Goal: Task Accomplishment & Management: Complete application form

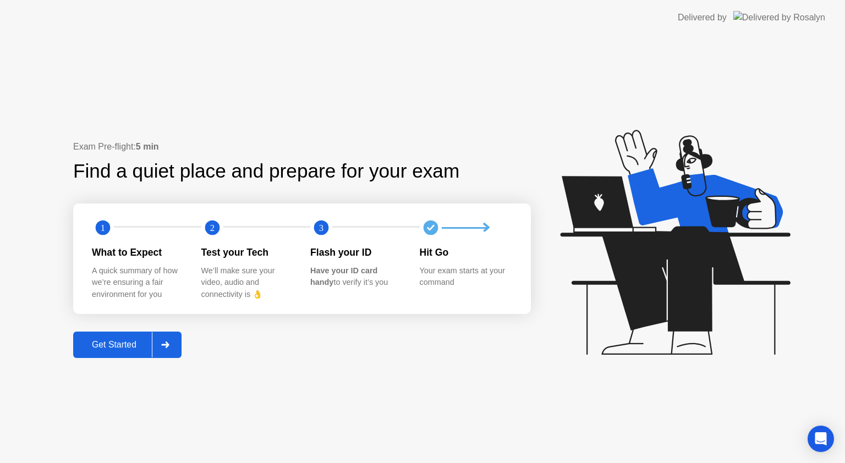
click at [126, 345] on div "Get Started" at bounding box center [113, 345] width 75 height 10
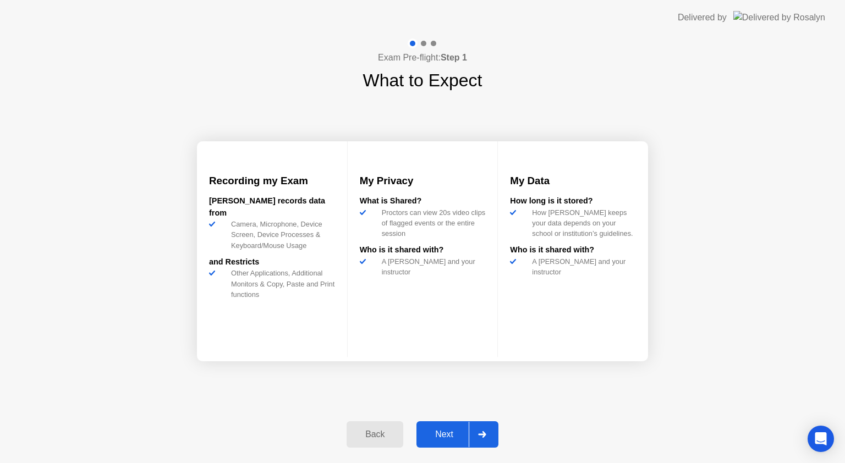
click at [436, 436] on div "Next" at bounding box center [444, 435] width 49 height 10
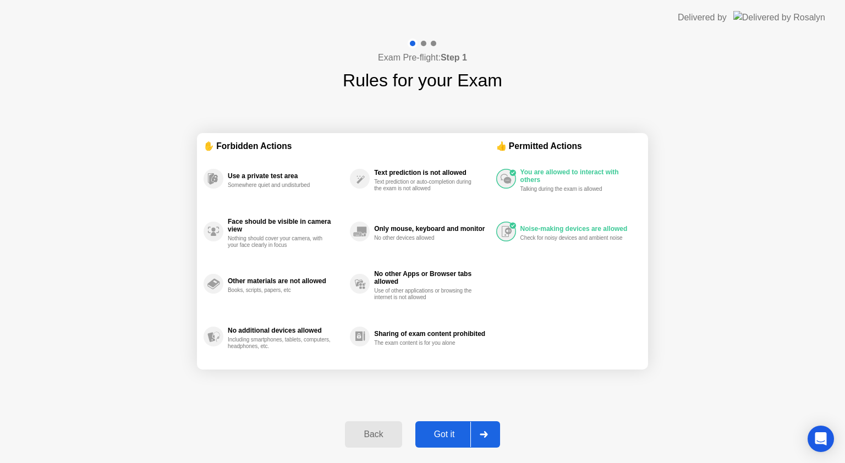
click at [436, 436] on div "Got it" at bounding box center [445, 435] width 52 height 10
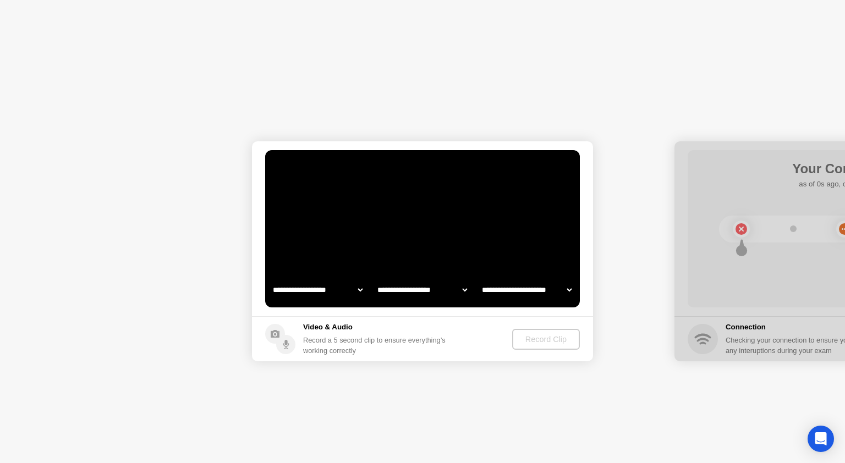
select select "**********"
select select "*******"
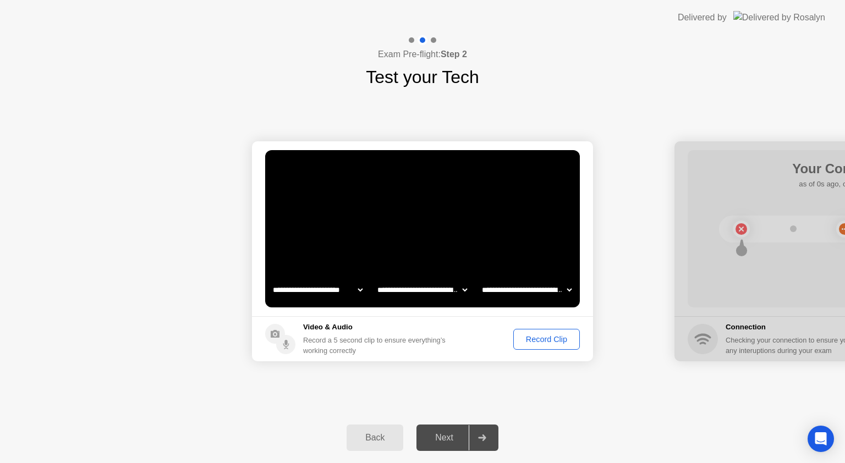
click at [544, 331] on button "Record Clip" at bounding box center [546, 339] width 67 height 21
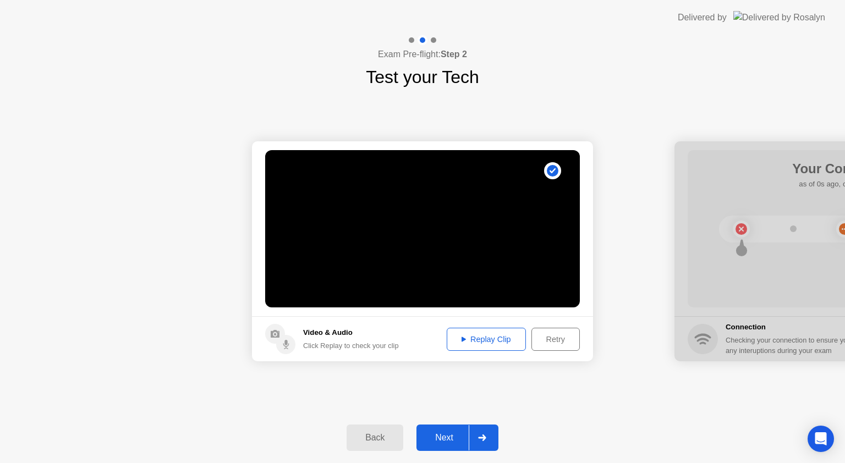
click at [441, 434] on div "Next" at bounding box center [444, 438] width 49 height 10
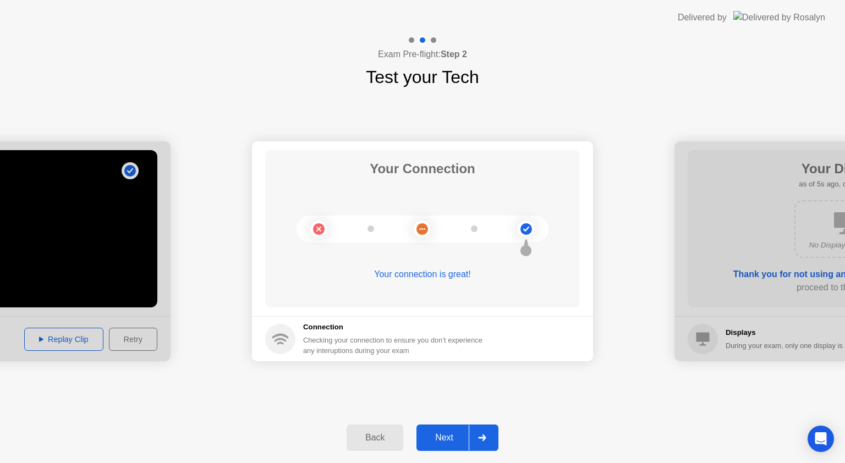
click at [442, 440] on div "Next" at bounding box center [444, 438] width 49 height 10
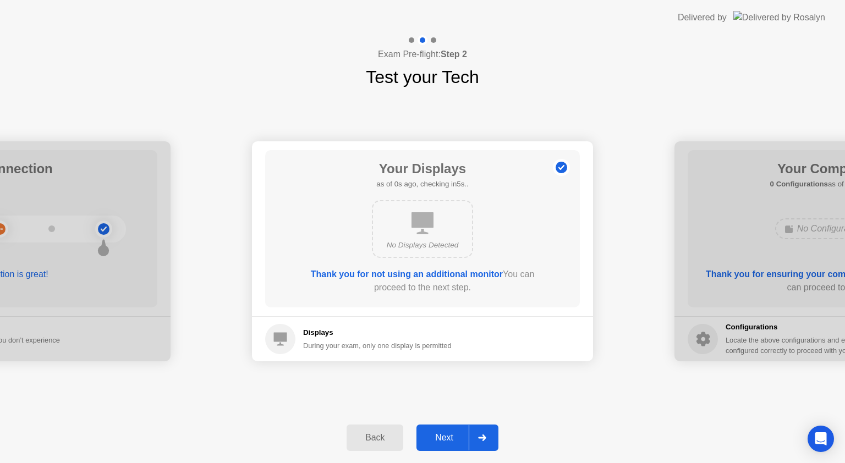
click at [434, 438] on div "Next" at bounding box center [444, 438] width 49 height 10
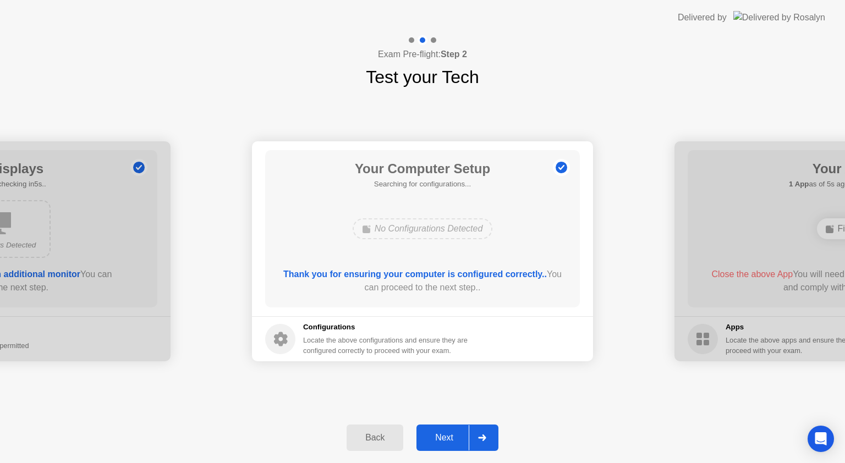
click at [434, 438] on div "Next" at bounding box center [444, 438] width 49 height 10
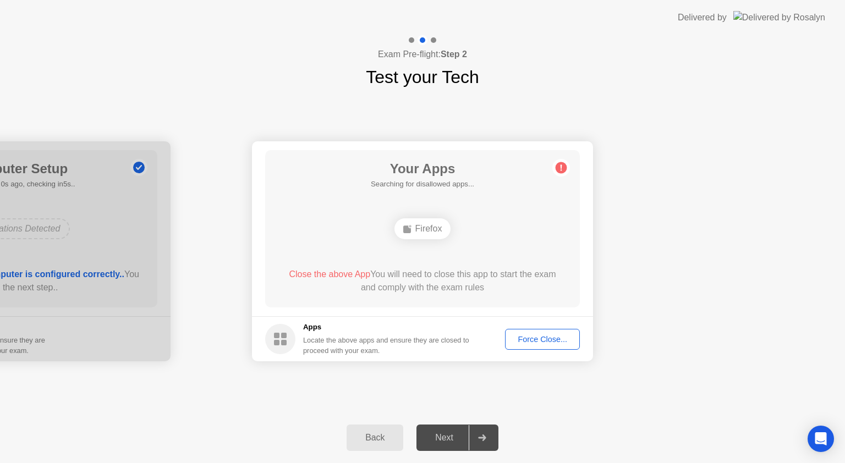
click at [541, 350] on footer "Apps Locate the above apps and ensure they are closed to proceed with your exam…" at bounding box center [422, 338] width 341 height 45
click at [542, 341] on div "Force Close..." at bounding box center [542, 339] width 67 height 9
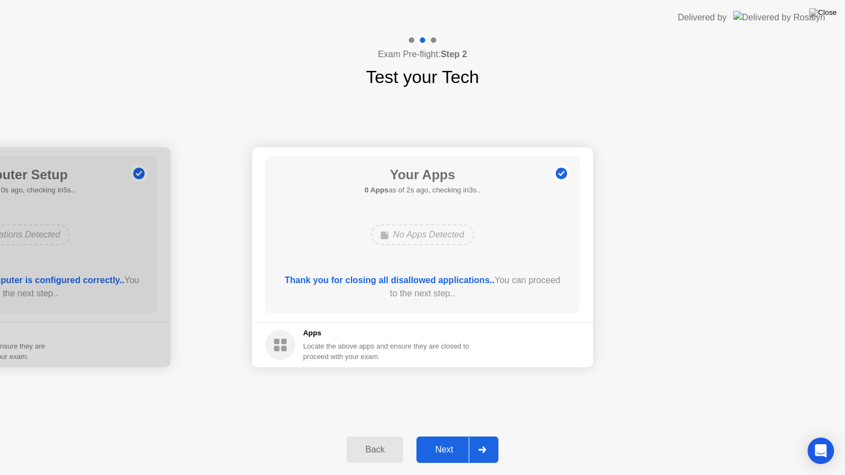
click at [443, 453] on div "Next" at bounding box center [444, 450] width 49 height 10
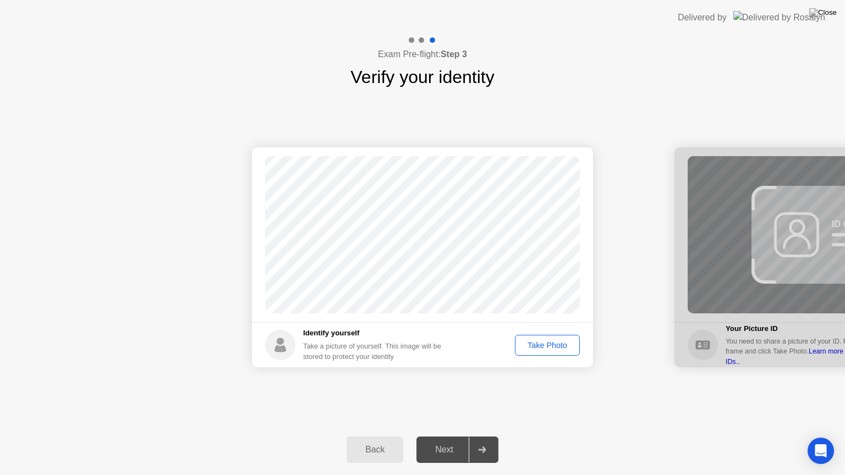
click at [536, 348] on div "Take Photo" at bounding box center [547, 345] width 57 height 9
click at [438, 450] on div "Next" at bounding box center [444, 450] width 49 height 10
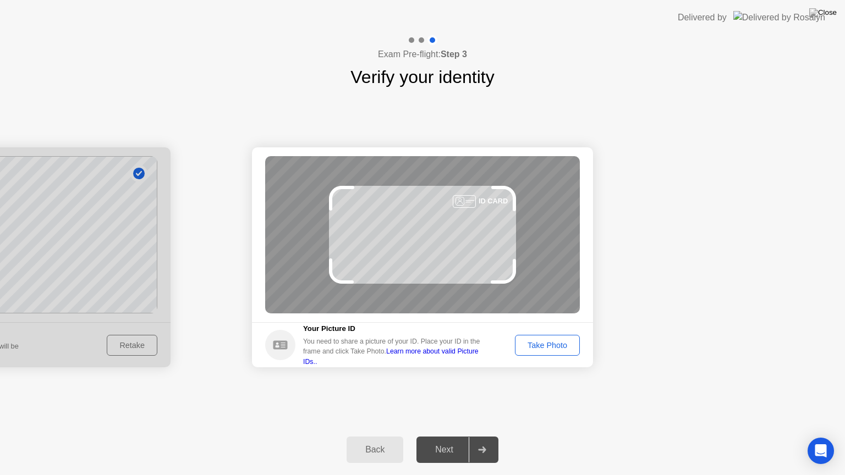
click at [548, 351] on button "Take Photo" at bounding box center [547, 345] width 65 height 21
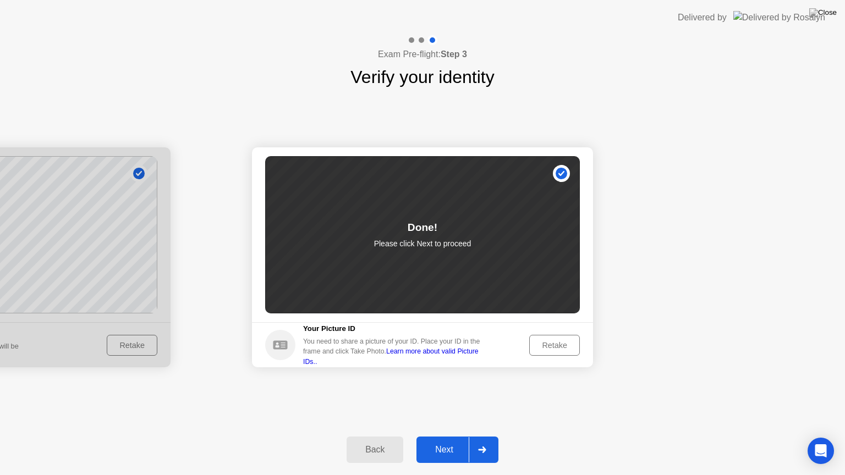
click at [441, 451] on div "Next" at bounding box center [444, 450] width 49 height 10
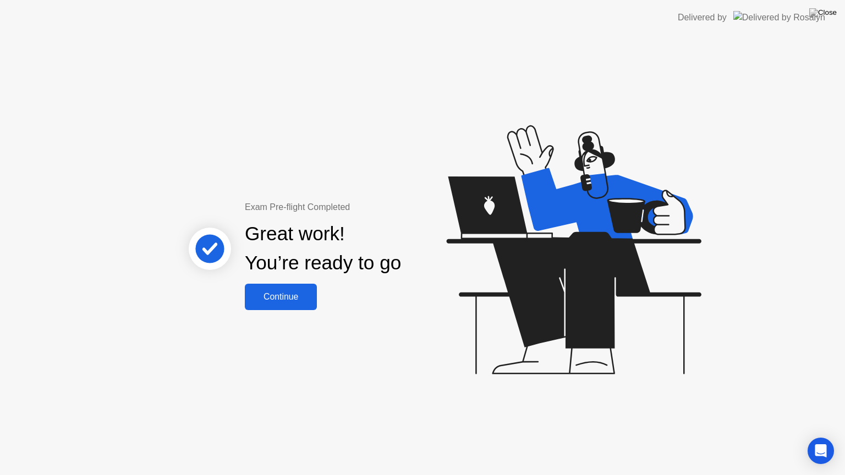
click at [294, 293] on div "Continue" at bounding box center [280, 297] width 65 height 10
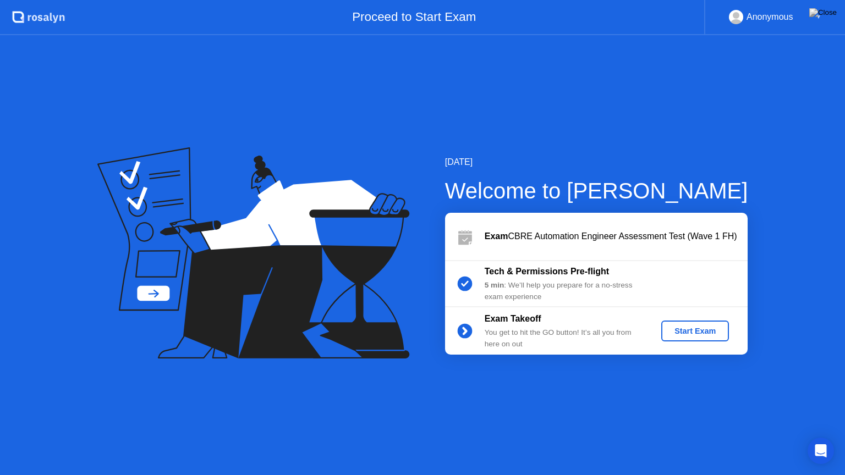
click at [695, 333] on div "Start Exam" at bounding box center [695, 331] width 59 height 9
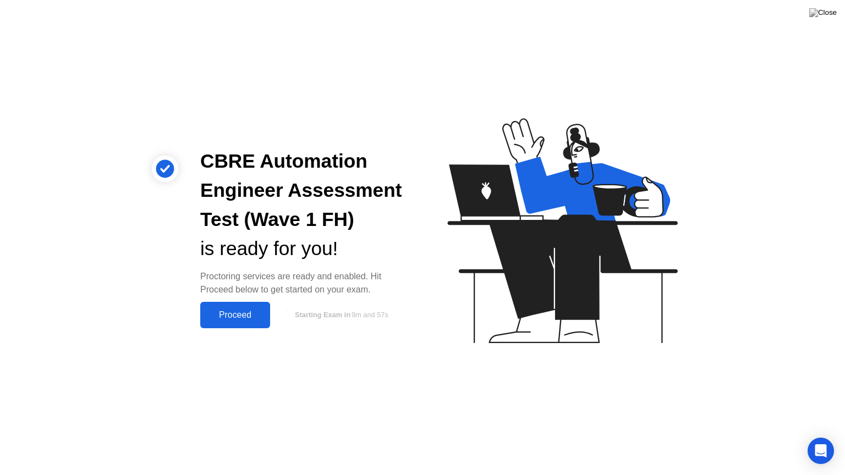
click at [239, 311] on div "Proceed" at bounding box center [235, 315] width 63 height 10
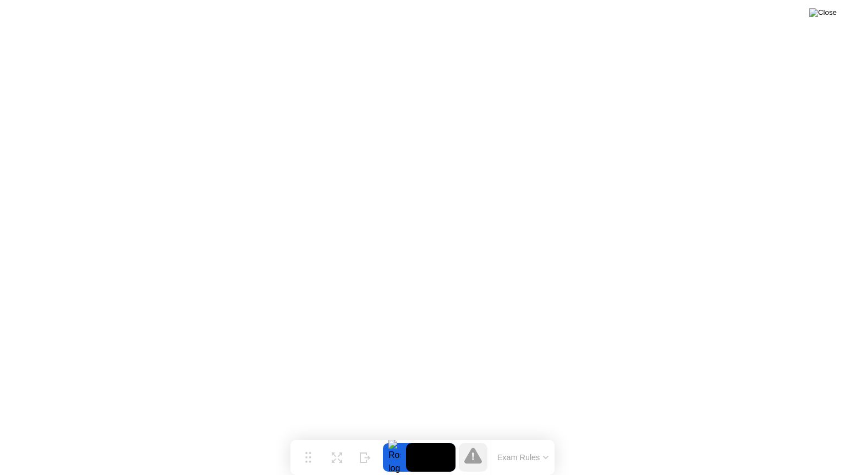
click at [830, 14] on img at bounding box center [823, 12] width 28 height 9
